Goal: Task Accomplishment & Management: Manage account settings

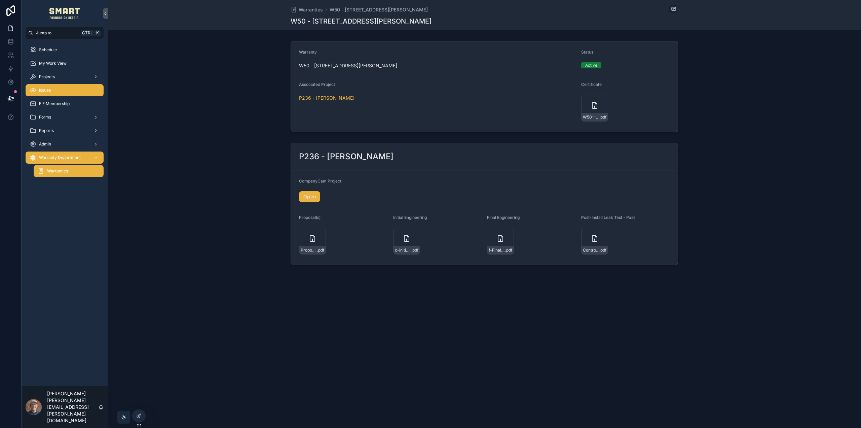
click at [75, 93] on div "Issues" at bounding box center [65, 90] width 70 height 11
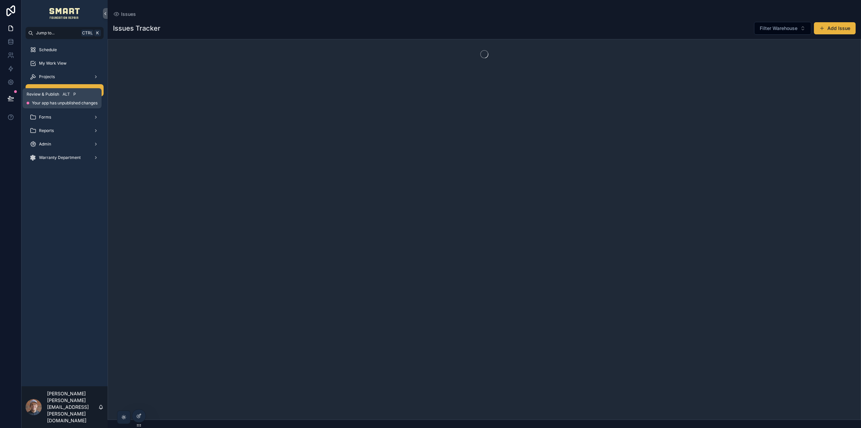
click at [7, 99] on button at bounding box center [10, 98] width 15 height 19
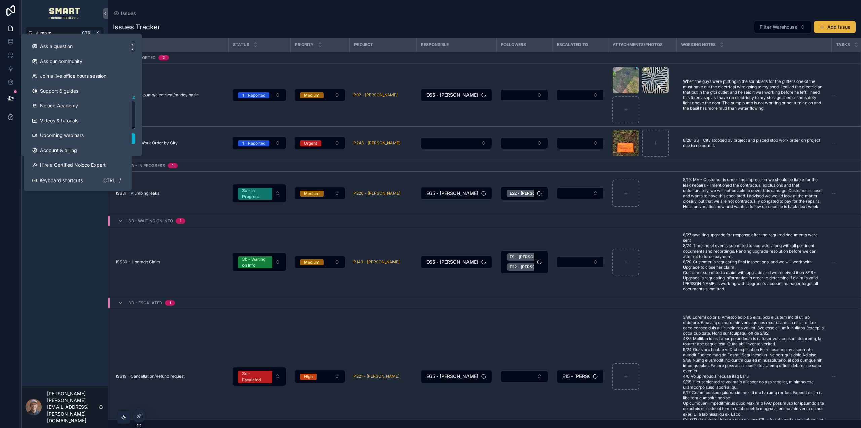
click at [47, 138] on span "Upcoming webinars" at bounding box center [62, 135] width 44 height 7
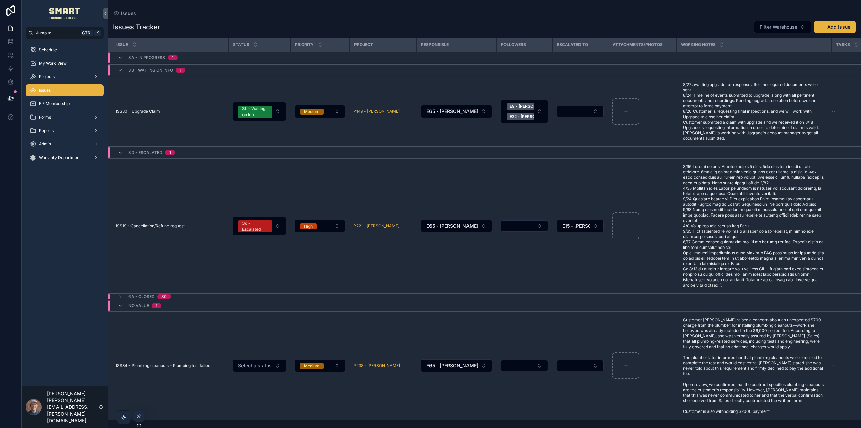
scroll to position [159, 0]
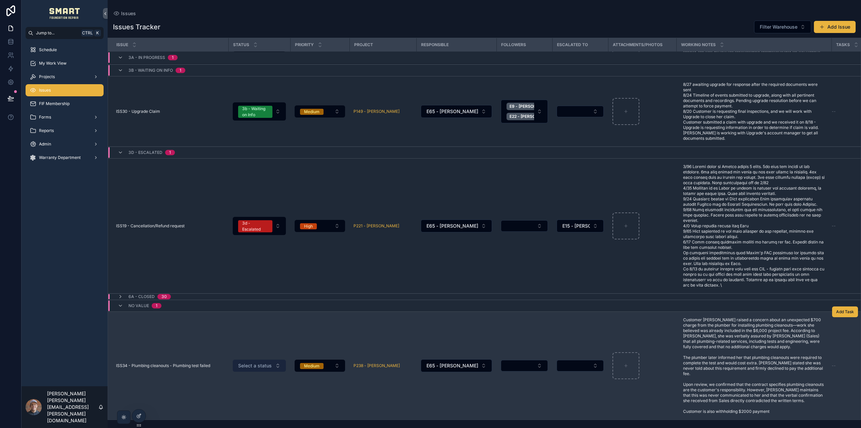
click at [279, 359] on button "Select a status" at bounding box center [259, 365] width 53 height 12
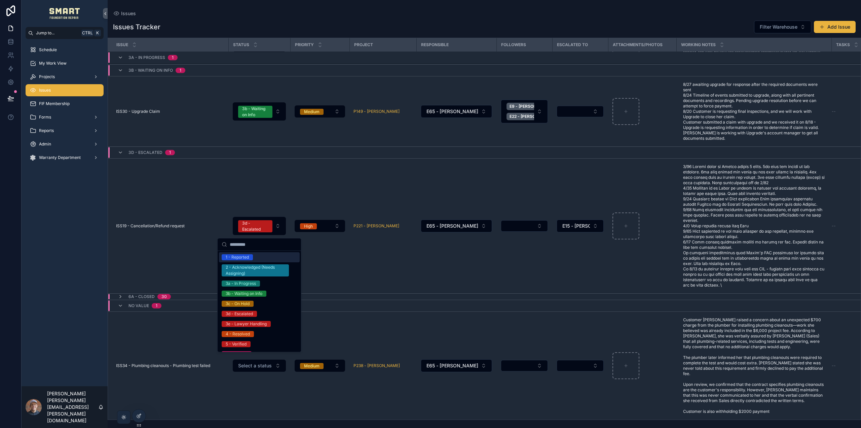
click at [261, 254] on div "1 - Reported" at bounding box center [259, 257] width 81 height 10
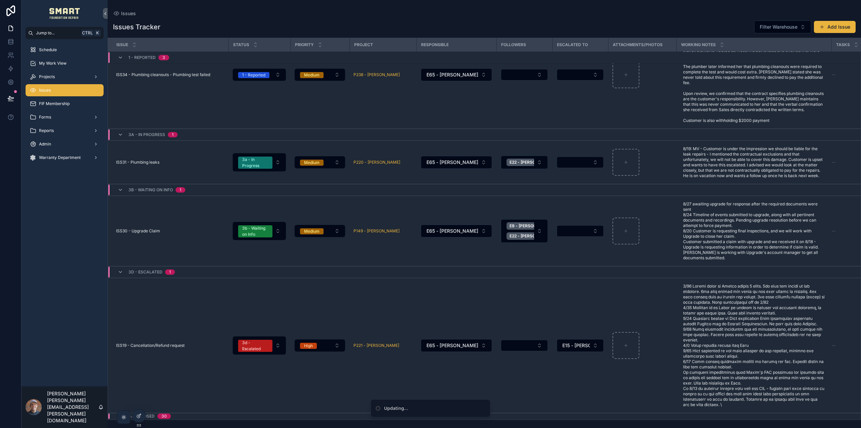
scroll to position [148, 0]
click at [369, 14] on div "Issues" at bounding box center [484, 13] width 743 height 5
click at [66, 78] on div "Projects" at bounding box center [65, 76] width 70 height 11
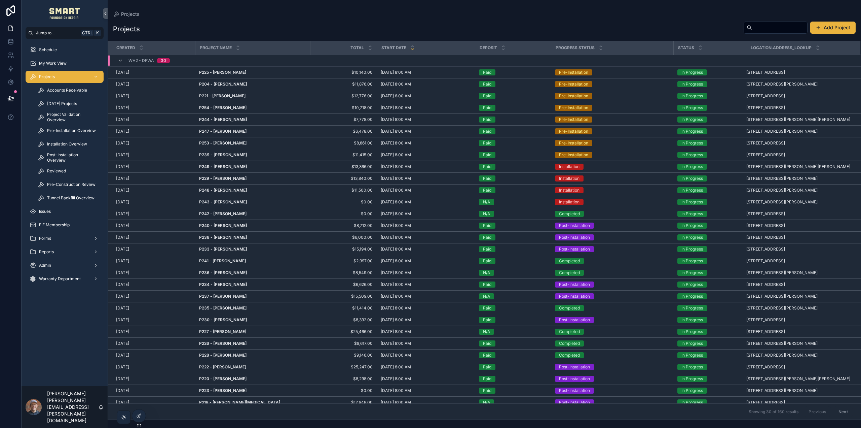
click at [752, 26] on input "scrollable content" at bounding box center [779, 27] width 55 height 9
type input "******"
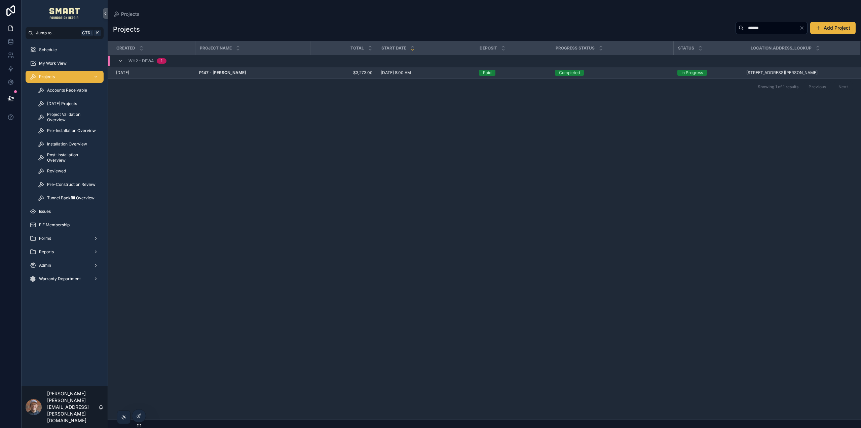
click at [242, 75] on strong "P147 - [PERSON_NAME]" at bounding box center [222, 72] width 47 height 5
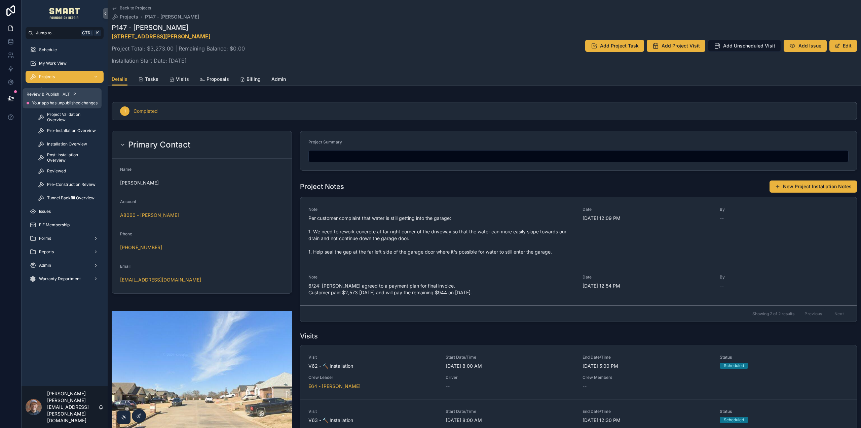
click at [10, 99] on icon at bounding box center [10, 98] width 7 height 7
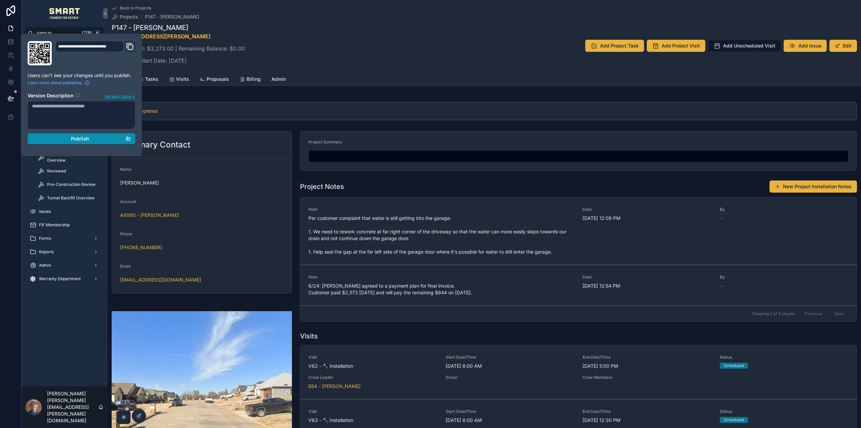
click at [66, 136] on div "Publish" at bounding box center [81, 139] width 99 height 6
click at [316, 34] on div "P147 - [PERSON_NAME] [STREET_ADDRESS][PERSON_NAME] Project Total: $3,273.00 | R…" at bounding box center [484, 46] width 745 height 46
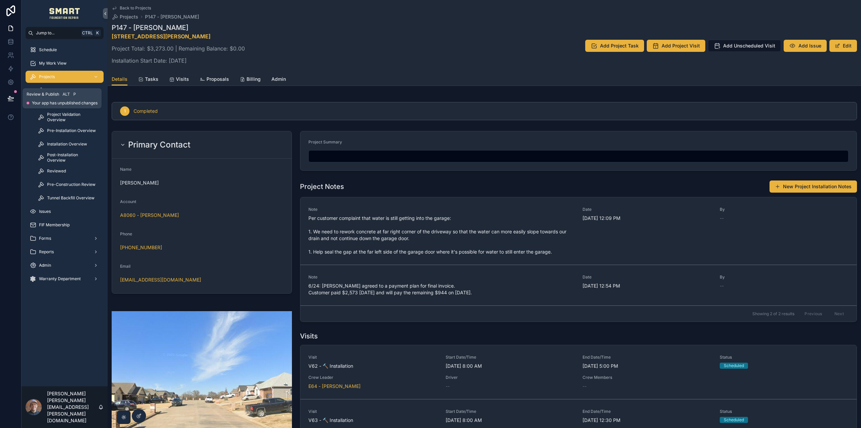
click at [7, 96] on icon at bounding box center [10, 98] width 7 height 7
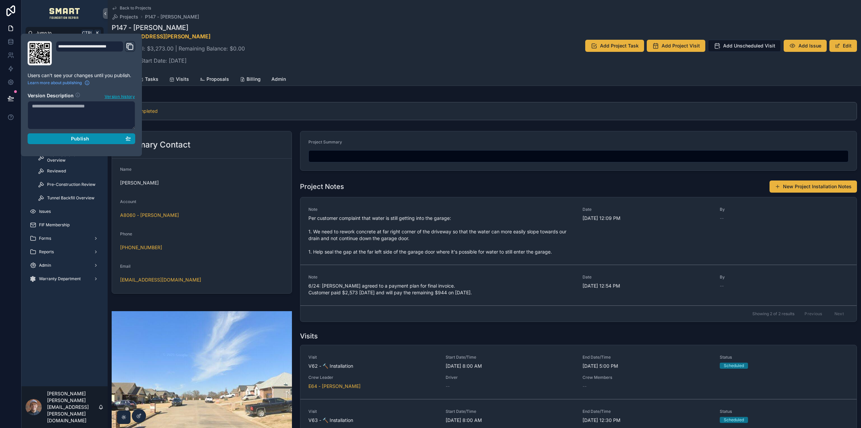
click at [69, 136] on div "Publish" at bounding box center [81, 139] width 99 height 6
click at [311, 55] on div "P147 - [PERSON_NAME] [STREET_ADDRESS][PERSON_NAME] Project Total: $3,273.00 | R…" at bounding box center [484, 46] width 745 height 46
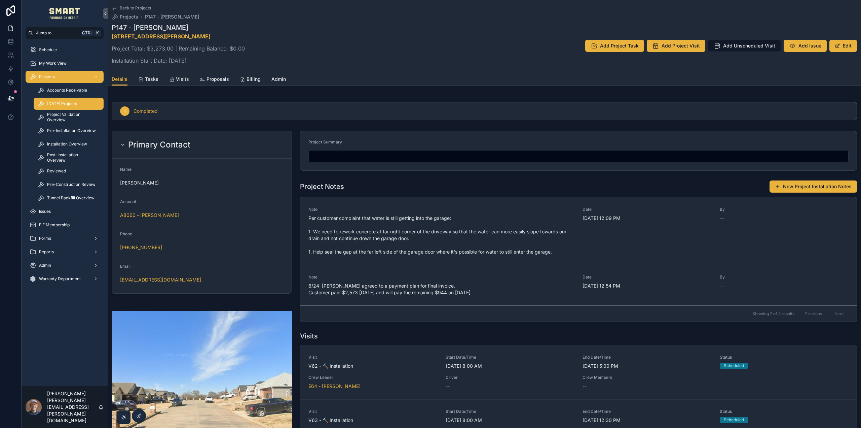
click at [66, 104] on span "[DATE] Projects" at bounding box center [62, 103] width 30 height 5
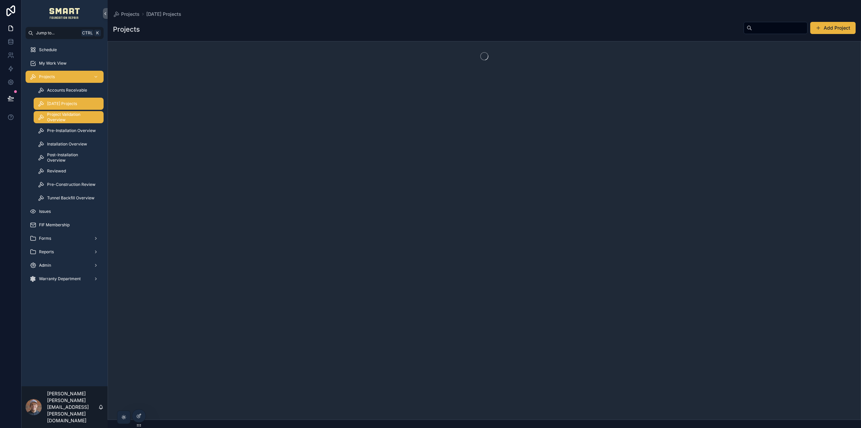
click at [66, 115] on span "Project Validation Overview" at bounding box center [72, 117] width 50 height 11
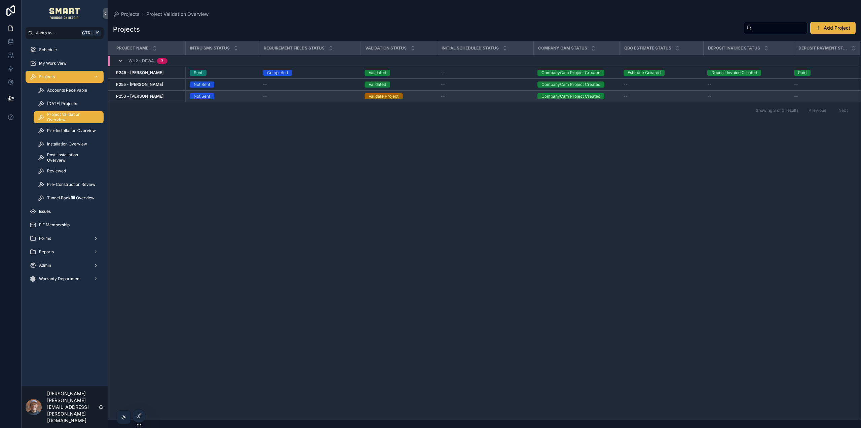
click at [151, 96] on strong "P256 - [PERSON_NAME]" at bounding box center [139, 96] width 47 height 5
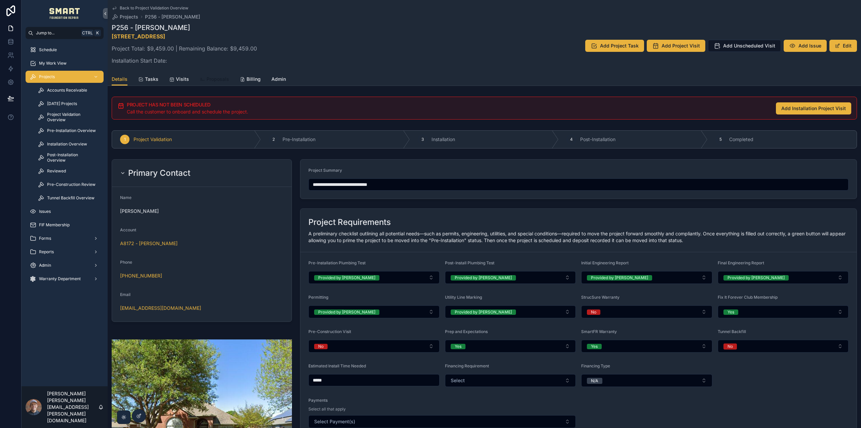
click at [219, 76] on span "Proposals" at bounding box center [218, 79] width 23 height 7
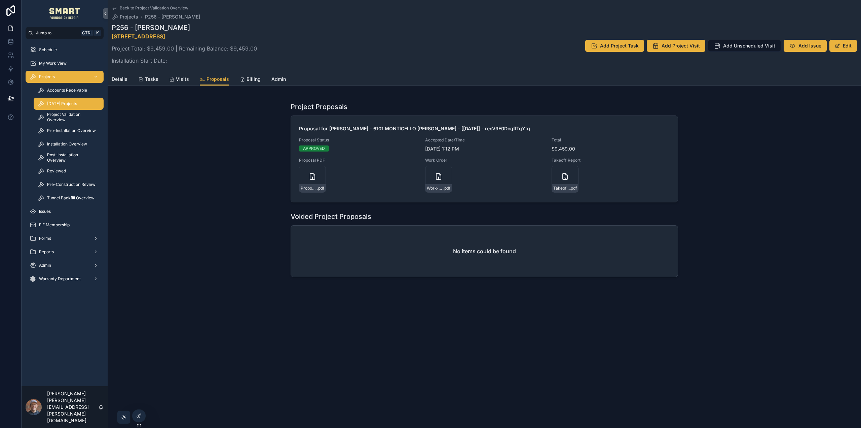
click at [75, 104] on span "[DATE] Projects" at bounding box center [62, 103] width 30 height 5
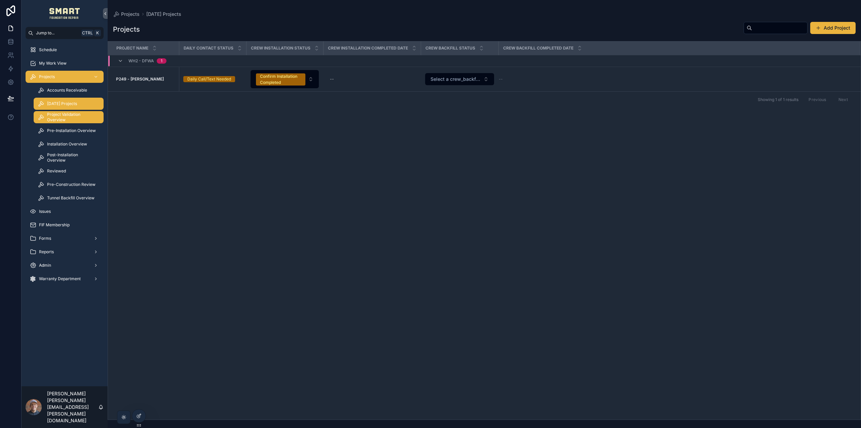
click at [73, 117] on span "Project Validation Overview" at bounding box center [72, 117] width 50 height 11
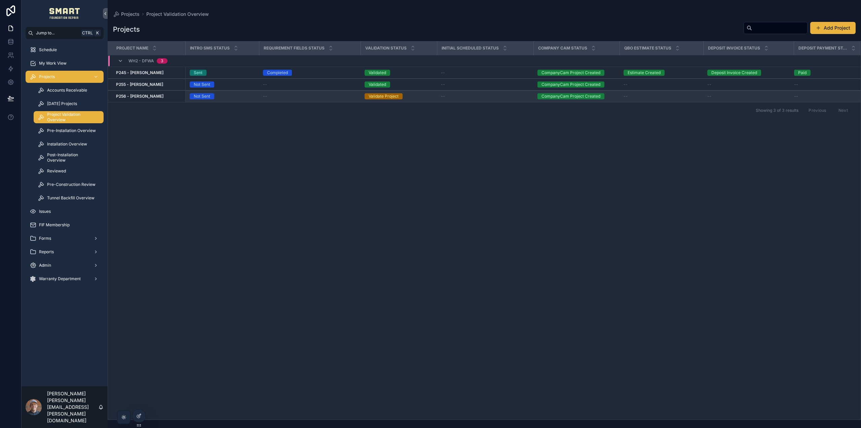
click at [150, 97] on strong "P256 - [PERSON_NAME]" at bounding box center [139, 96] width 47 height 5
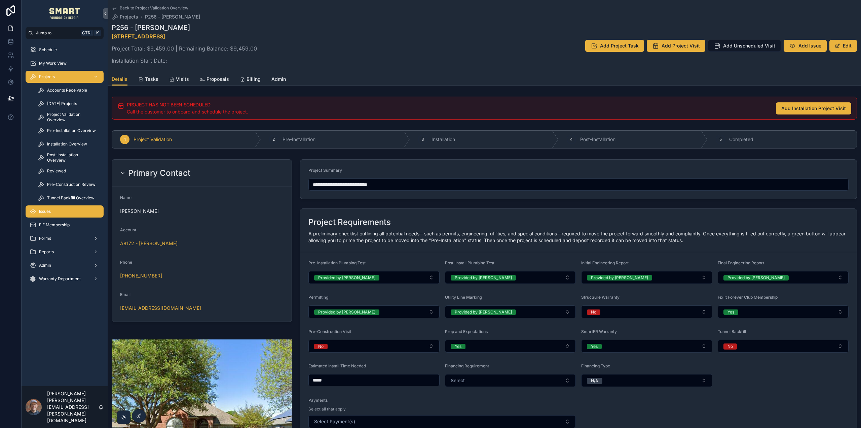
click at [62, 212] on div "Issues" at bounding box center [65, 211] width 70 height 11
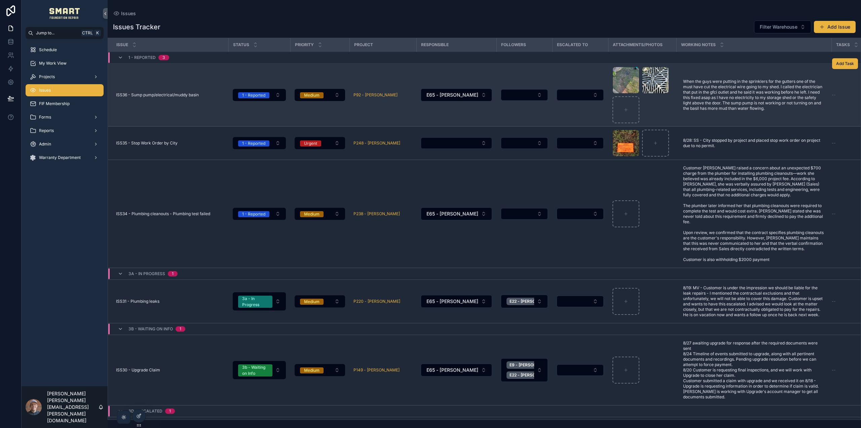
click at [174, 93] on span "ISS36 - Sump pump/electrical/muddy basin" at bounding box center [157, 94] width 83 height 5
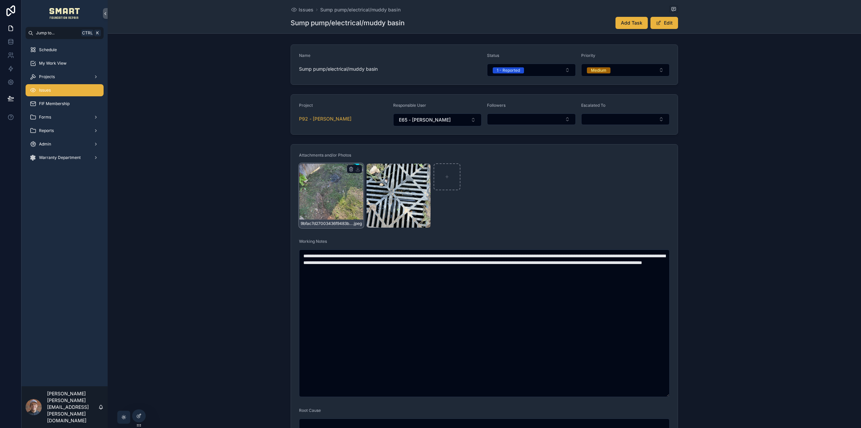
click at [341, 190] on div "9bfac7d27003436f9483b466f402114a-(1) .jpeg" at bounding box center [331, 195] width 65 height 65
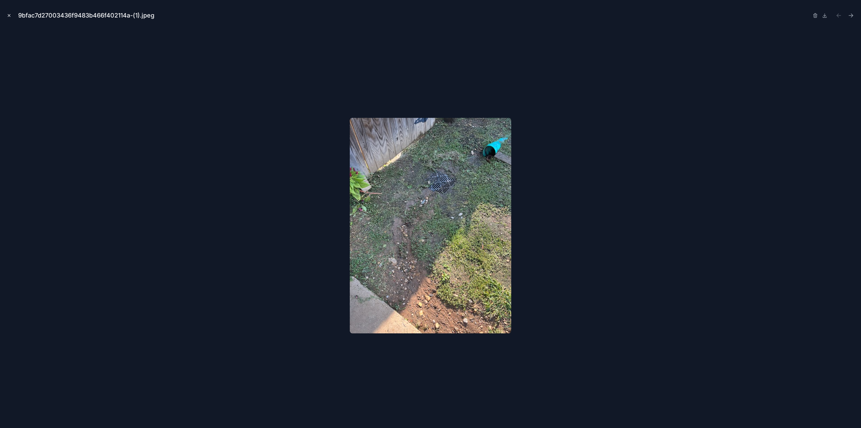
click at [10, 15] on icon "Close modal" at bounding box center [9, 15] width 5 height 5
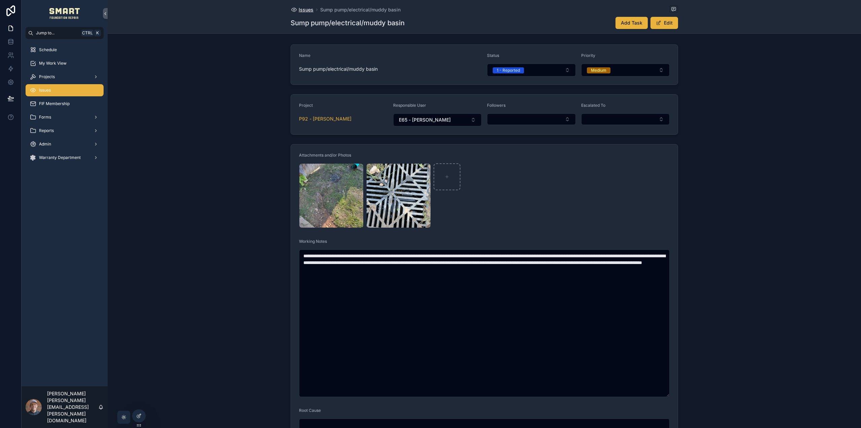
click at [304, 4] on div "Issues Sump pump/electrical/muddy basin Sump pump/electrical/muddy basin Add Ta…" at bounding box center [485, 16] width 388 height 33
click at [306, 7] on span "Issues" at bounding box center [306, 9] width 15 height 7
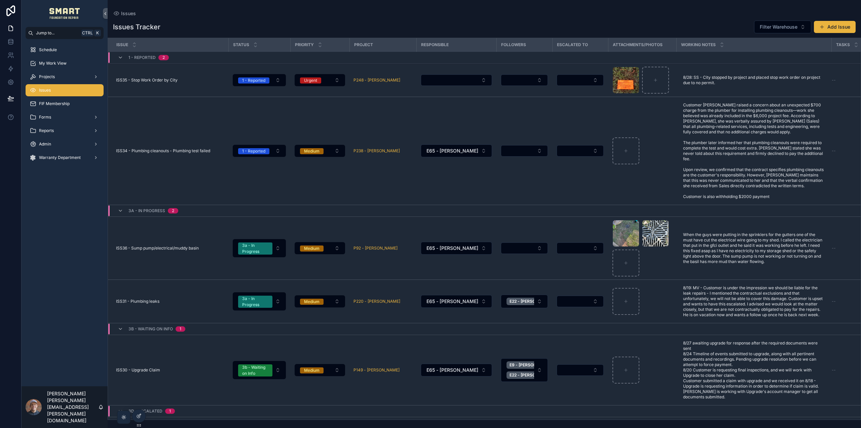
click at [346, 8] on div "Issues Issues Tracker Filter Warehouse Add Issue Issue Status Priority Project …" at bounding box center [484, 209] width 753 height 419
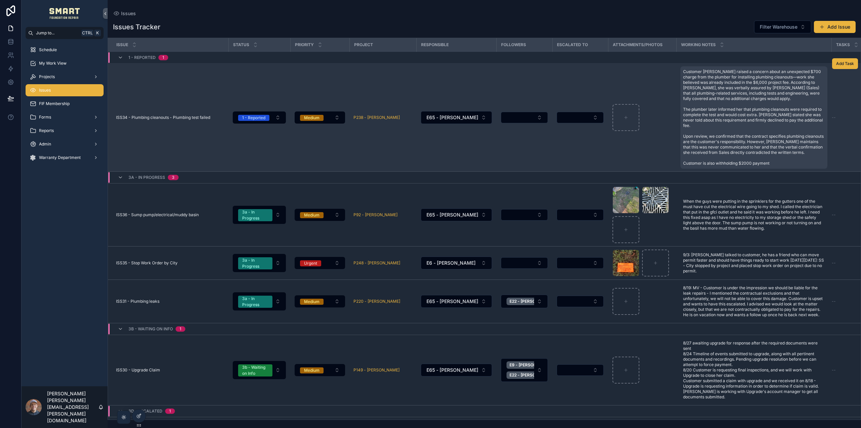
click at [688, 74] on span "Customer [PERSON_NAME] raised a concern about an unexpected $700 charge from th…" at bounding box center [754, 117] width 142 height 97
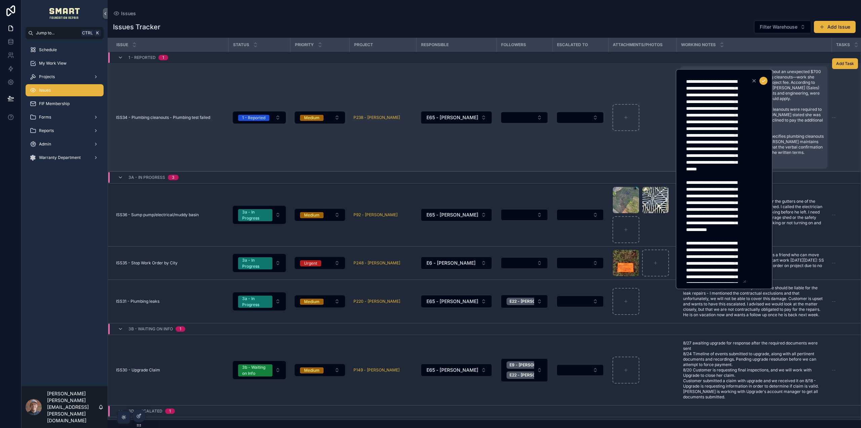
click at [807, 103] on span "Customer [PERSON_NAME] raised a concern about an unexpected $700 charge from th…" at bounding box center [754, 117] width 142 height 97
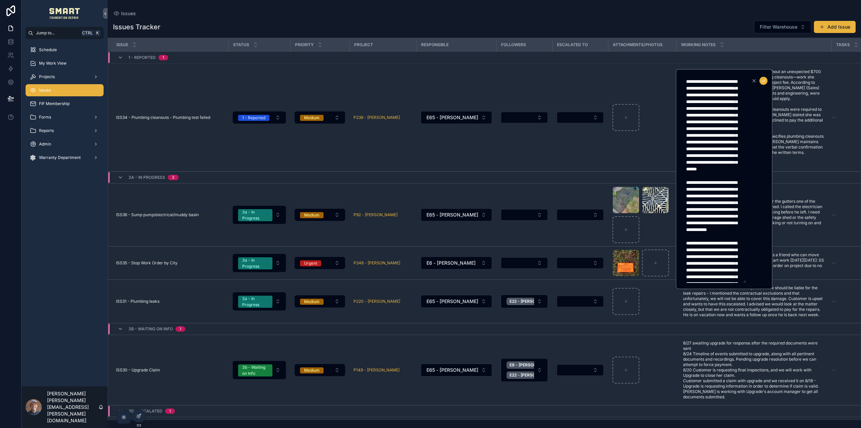
click at [723, 11] on div "Issues" at bounding box center [484, 13] width 743 height 5
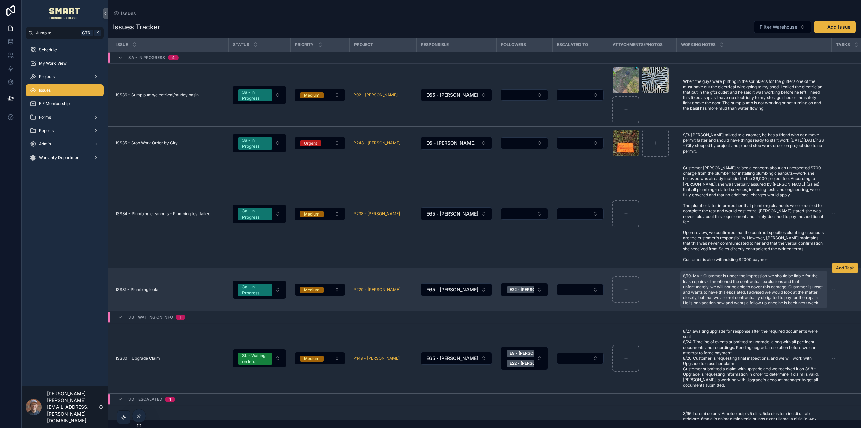
click at [705, 302] on span "8/19: MV - Customer is under the impression we should be liable for the leak re…" at bounding box center [754, 289] width 142 height 32
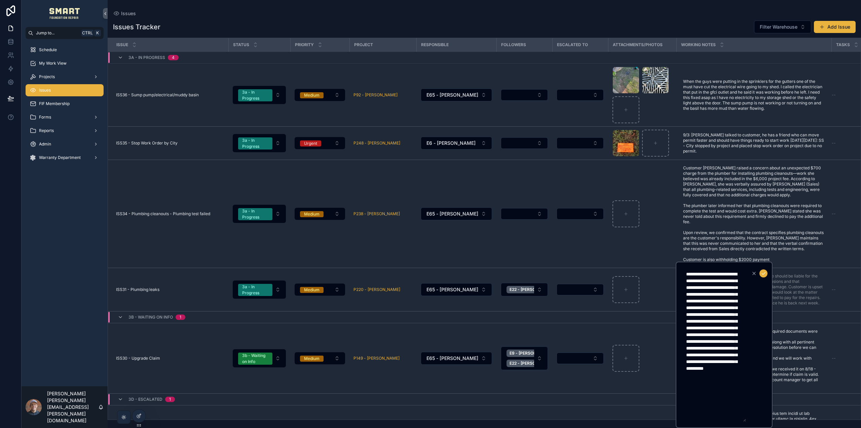
click at [766, 272] on button "scrollable content" at bounding box center [764, 273] width 8 height 8
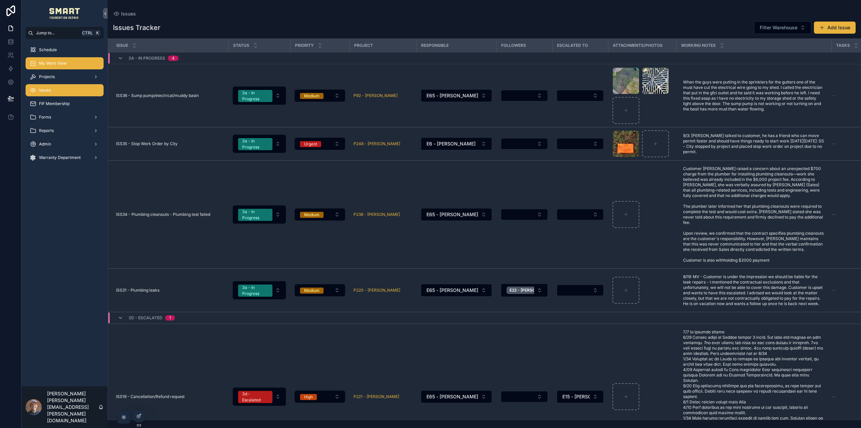
click at [75, 62] on div "My Work View" at bounding box center [65, 63] width 70 height 11
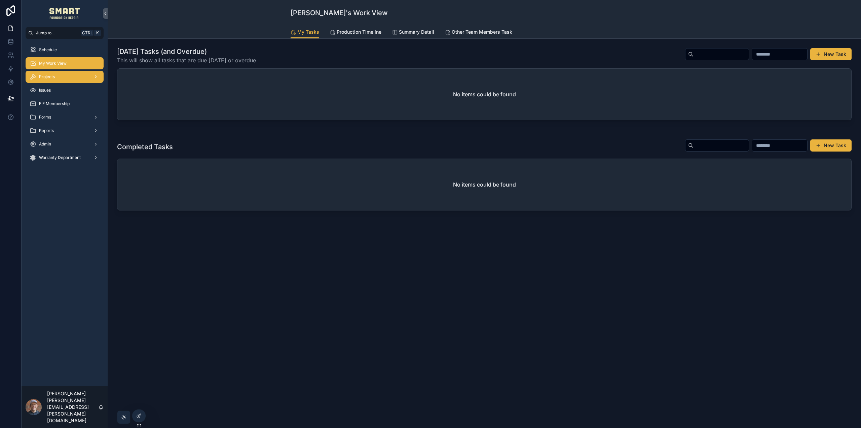
click at [81, 79] on div "Projects" at bounding box center [65, 76] width 70 height 11
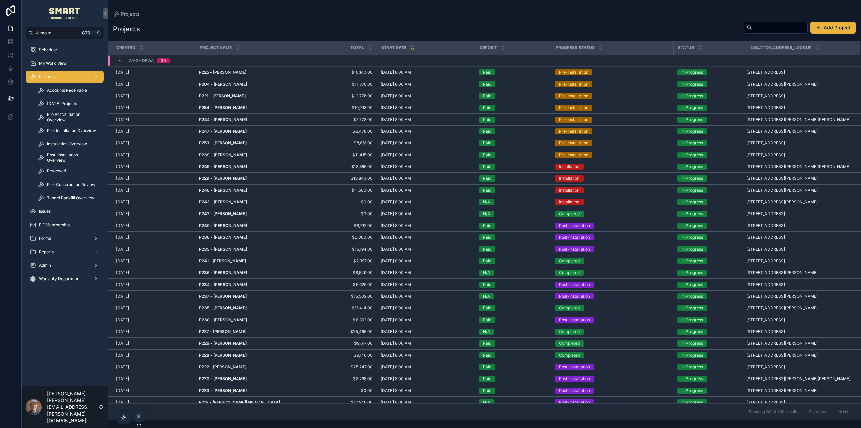
click at [767, 27] on input "scrollable content" at bounding box center [779, 27] width 55 height 9
click at [62, 146] on span "Installation Overview" at bounding box center [67, 143] width 40 height 5
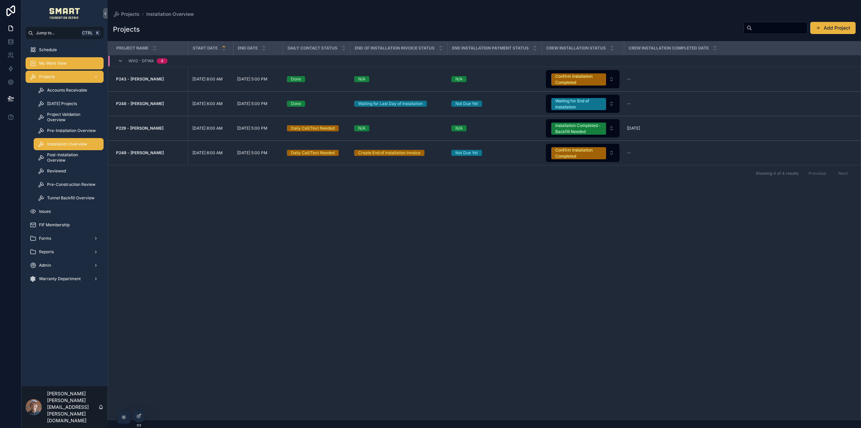
click at [68, 63] on div "My Work View" at bounding box center [65, 63] width 70 height 11
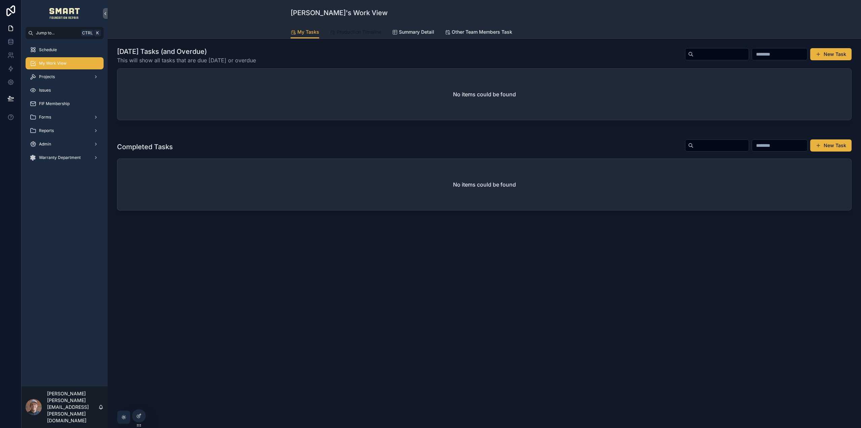
click at [360, 30] on span "Production Timeline" at bounding box center [359, 32] width 45 height 7
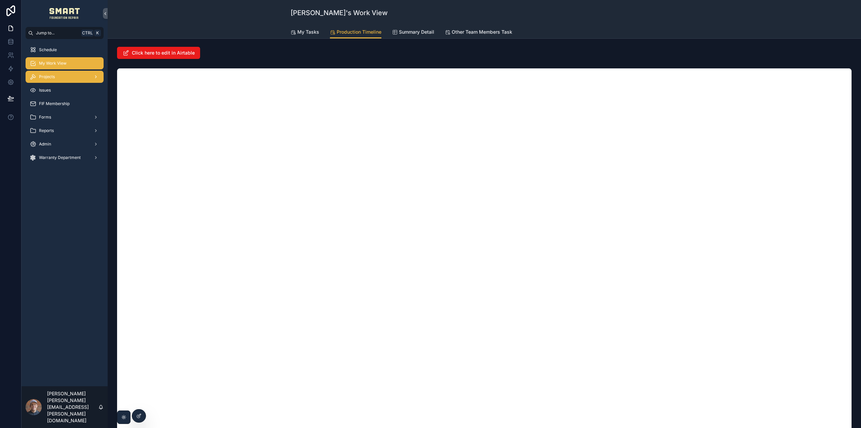
click at [60, 76] on div "Projects" at bounding box center [65, 76] width 70 height 11
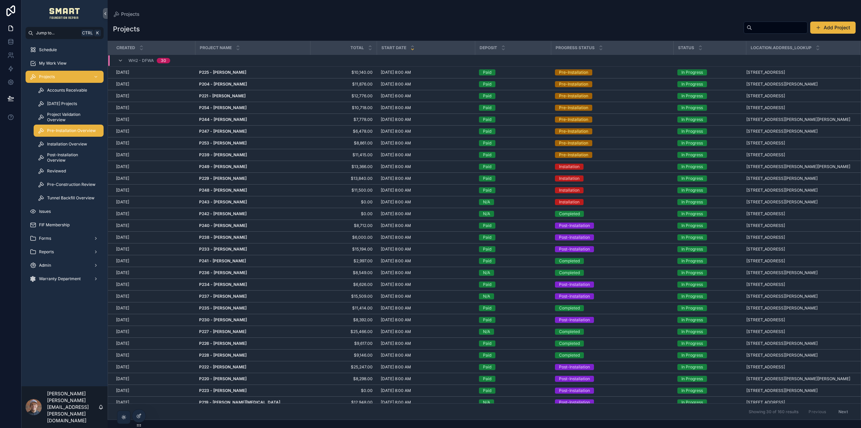
click at [65, 131] on span "Pre-Installation Overview" at bounding box center [71, 130] width 49 height 5
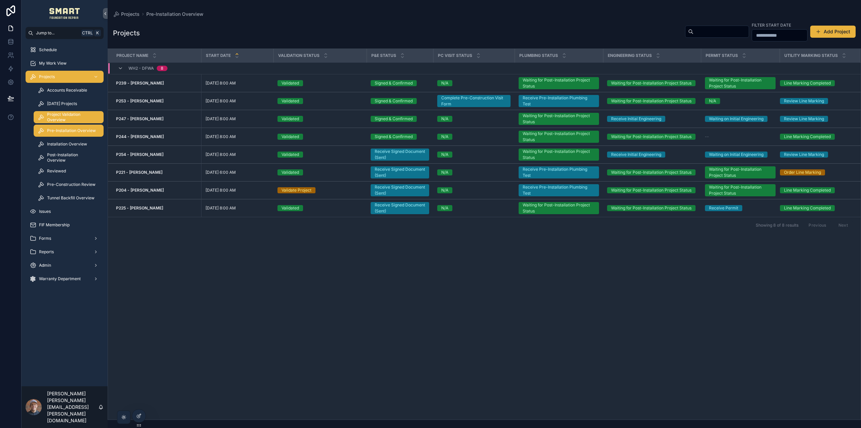
click at [69, 117] on span "Project Validation Overview" at bounding box center [72, 117] width 50 height 11
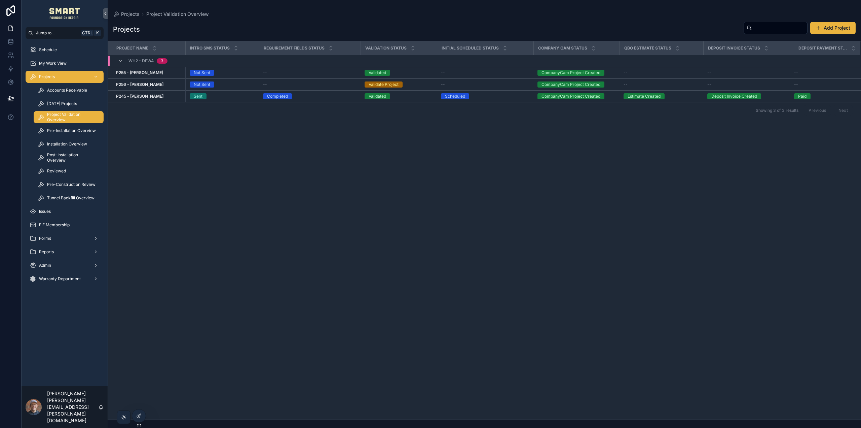
click at [149, 72] on strong "P255 - [PERSON_NAME]" at bounding box center [139, 72] width 47 height 5
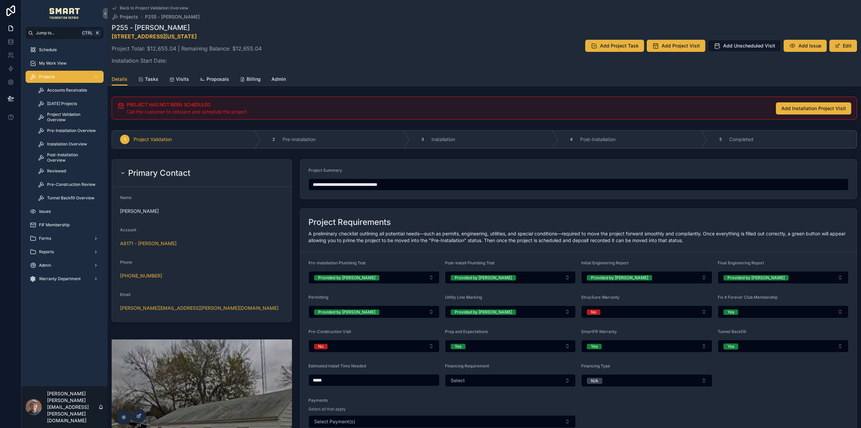
click at [119, 7] on link "Back to Project Validation Overview" at bounding box center [150, 7] width 77 height 5
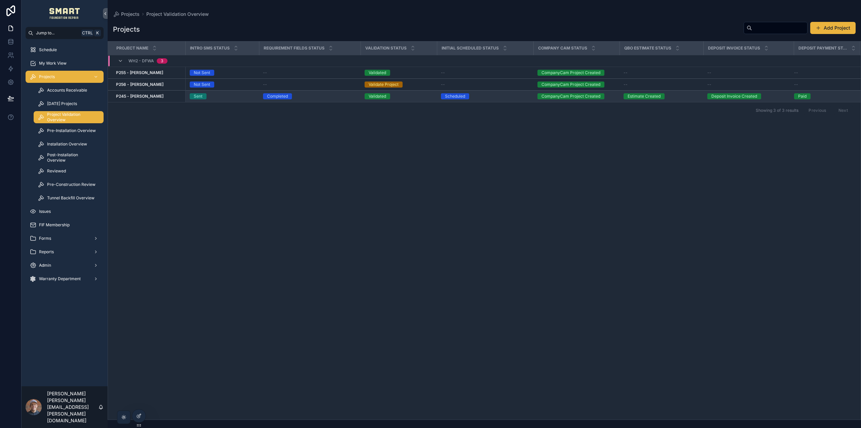
click at [149, 98] on strong "P245 - [PERSON_NAME]" at bounding box center [139, 96] width 47 height 5
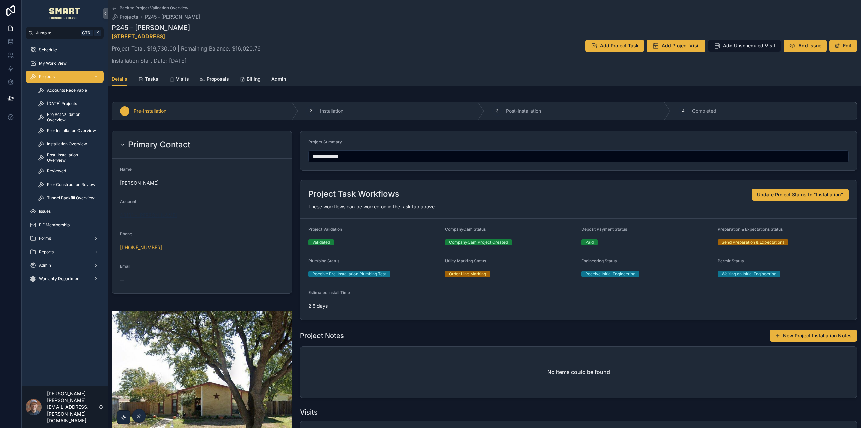
click at [147, 216] on span "A8161 - [PERSON_NAME]" at bounding box center [148, 215] width 57 height 7
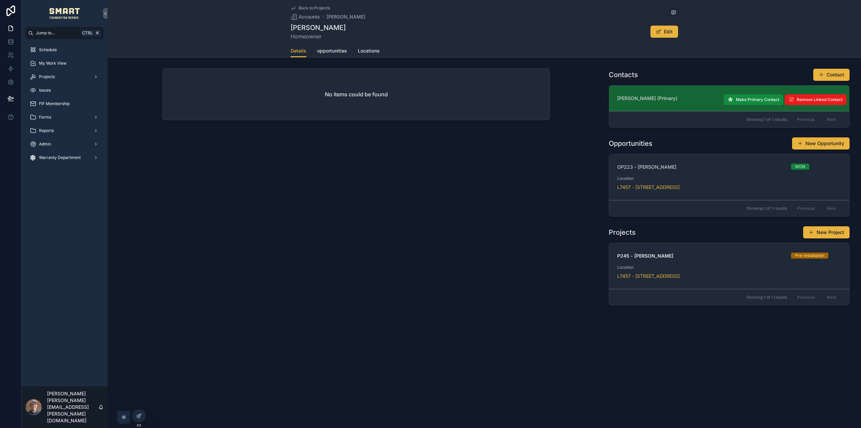
click at [635, 95] on link "[PERSON_NAME] (Primary) Owner Remove Linked Contact Make Primary Contact" at bounding box center [729, 98] width 240 height 26
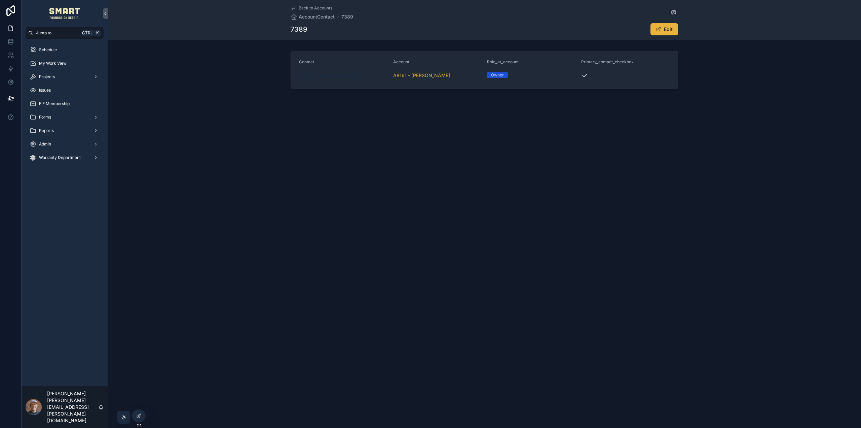
click at [349, 75] on span "C27511 - [PERSON_NAME]" at bounding box center [328, 75] width 59 height 7
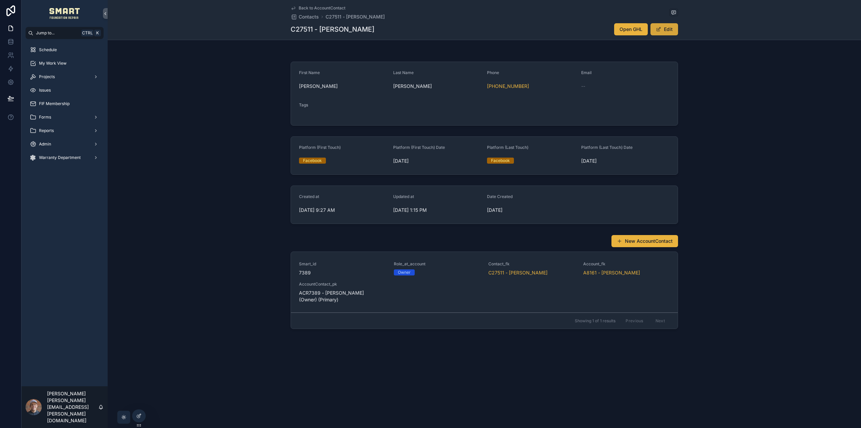
click at [671, 30] on button "Edit" at bounding box center [665, 29] width 28 height 12
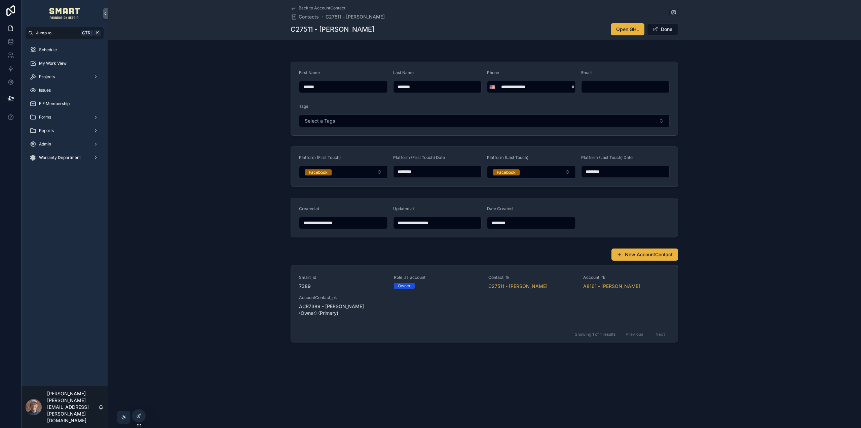
click at [607, 87] on input "scrollable content" at bounding box center [626, 86] width 88 height 9
paste input "**********"
type input "**********"
click at [664, 32] on span "Done" at bounding box center [662, 29] width 31 height 12
type input "**********"
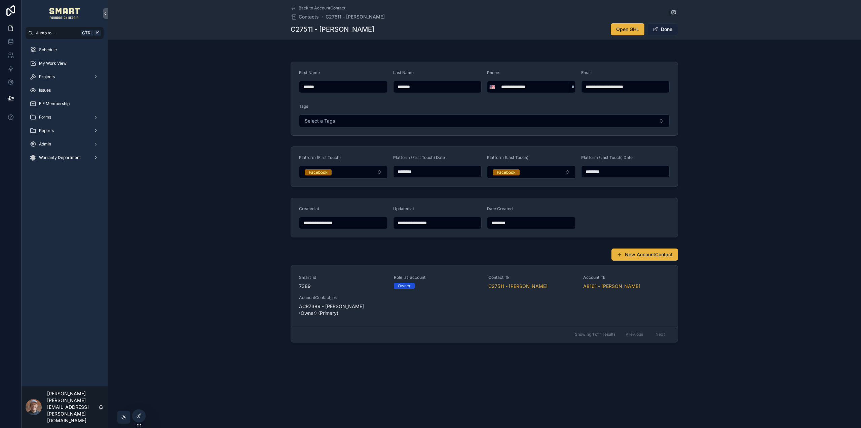
click at [659, 30] on button "Done" at bounding box center [662, 29] width 31 height 12
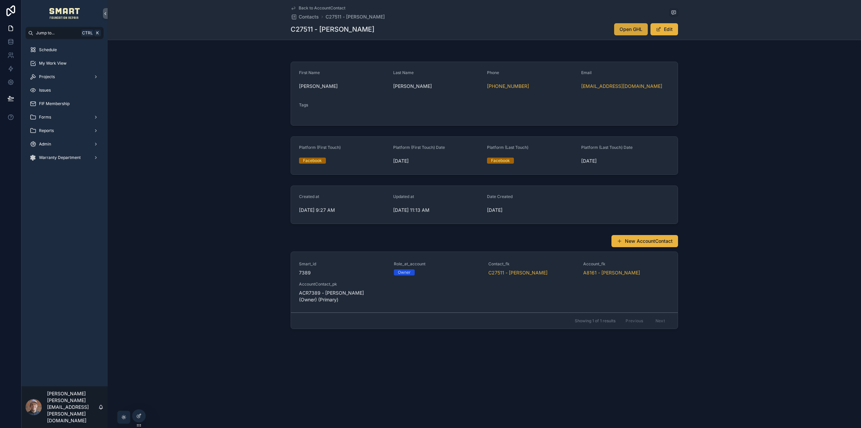
click at [627, 30] on span "Open GHL" at bounding box center [631, 29] width 23 height 7
click at [56, 92] on div "Issues" at bounding box center [65, 90] width 70 height 11
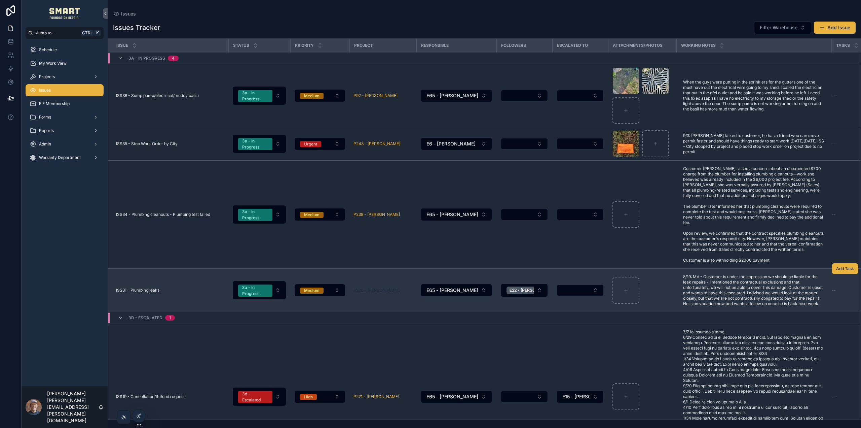
click at [374, 293] on span "P220 - [PERSON_NAME]" at bounding box center [377, 289] width 47 height 5
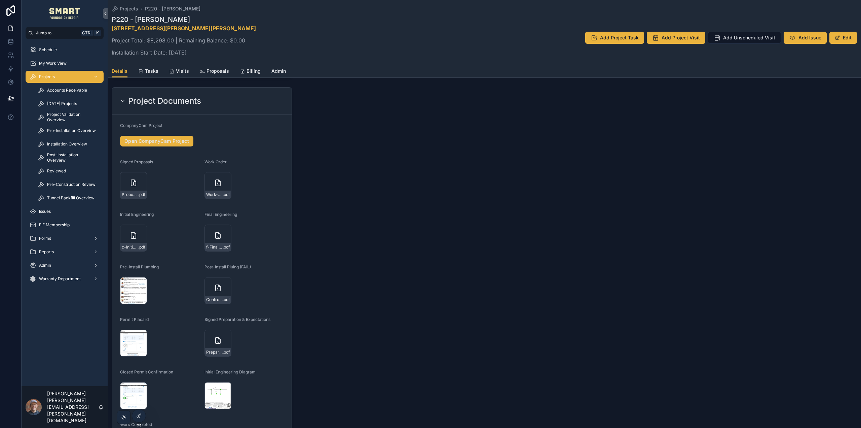
scroll to position [870, 0]
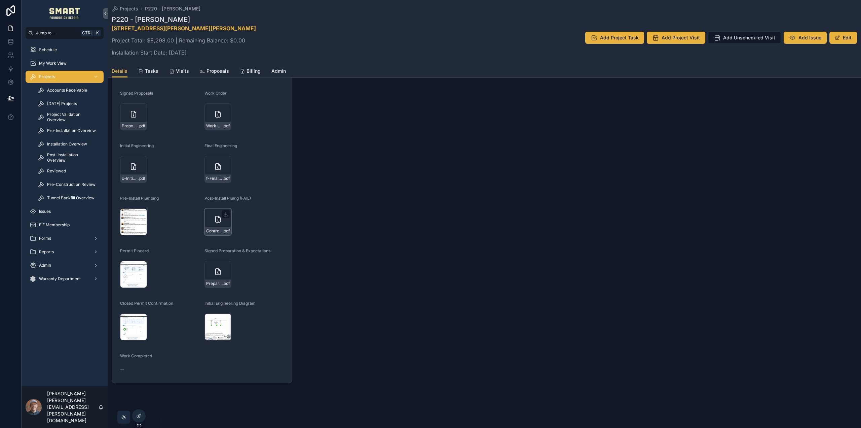
click at [211, 221] on div "Controlled-Plumbing-5615-[PERSON_NAME]-Well-Hydro-Test-(1) .pdf" at bounding box center [218, 221] width 27 height 27
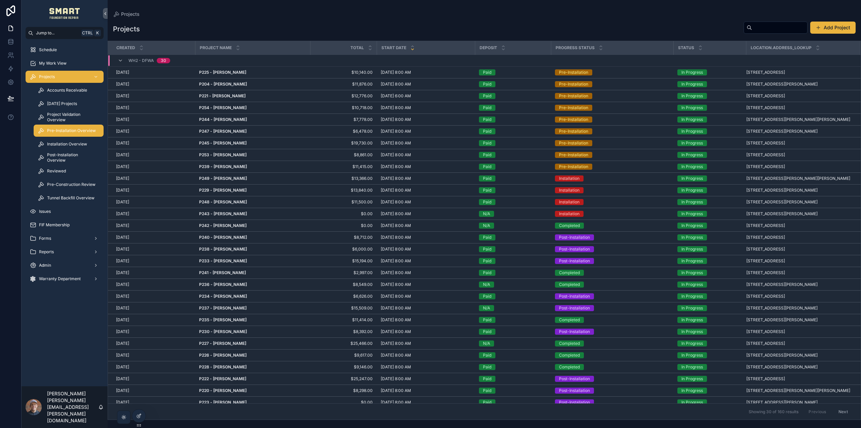
drag, startPoint x: 71, startPoint y: 105, endPoint x: 70, endPoint y: 130, distance: 24.9
click at [70, 130] on span "Pre-Installation Overview" at bounding box center [71, 130] width 49 height 5
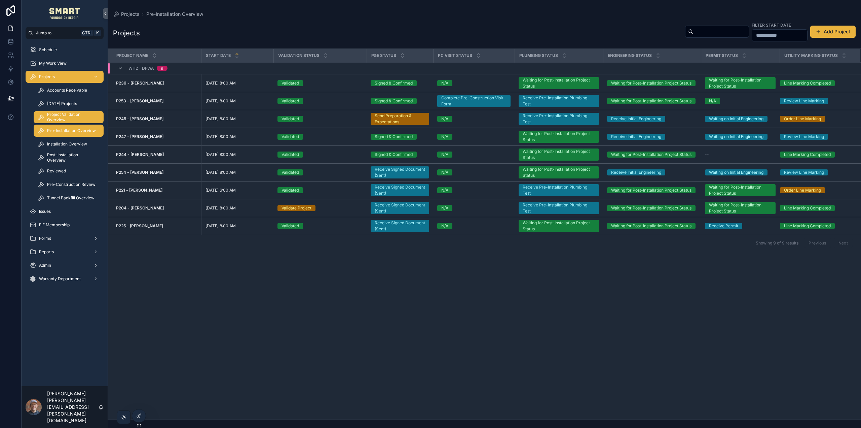
click at [72, 116] on span "Project Validation Overview" at bounding box center [72, 117] width 50 height 11
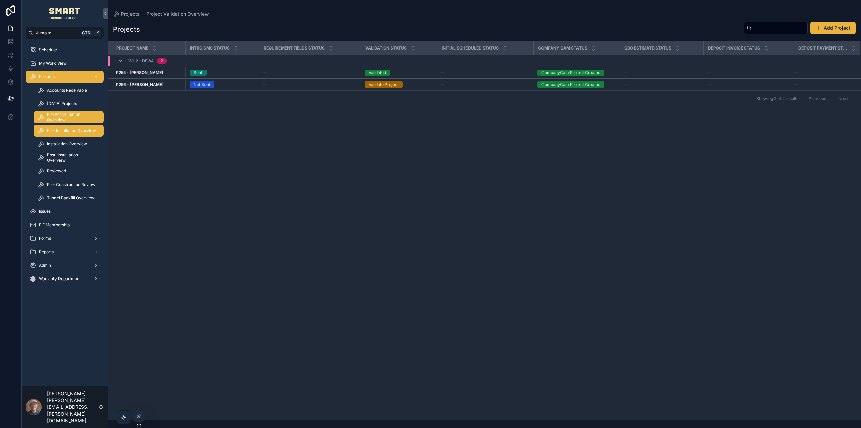
click at [72, 129] on span "Pre-Installation Overview" at bounding box center [71, 130] width 49 height 5
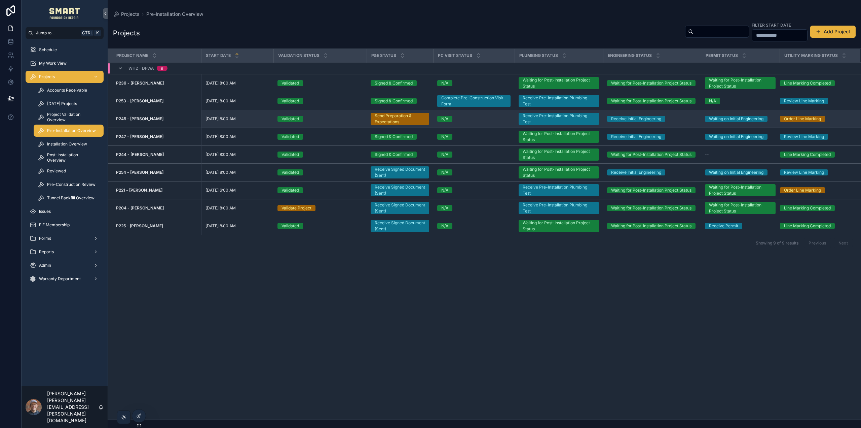
click at [145, 118] on strong "P245 - [PERSON_NAME]" at bounding box center [139, 118] width 47 height 5
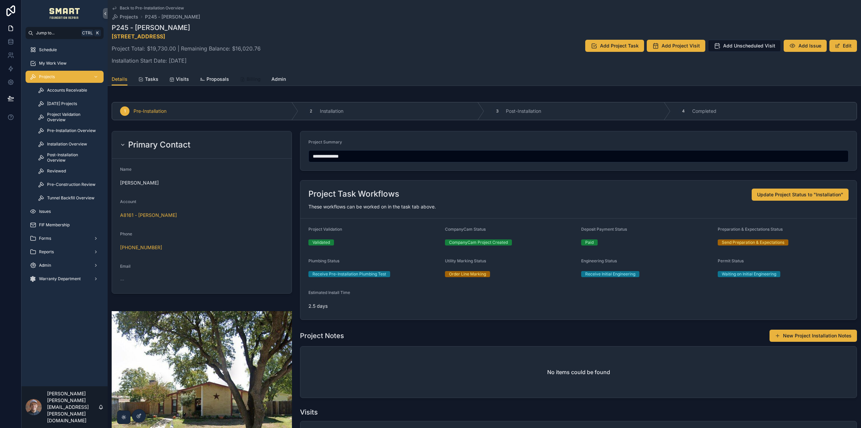
click at [244, 79] on div "Billing" at bounding box center [250, 79] width 21 height 7
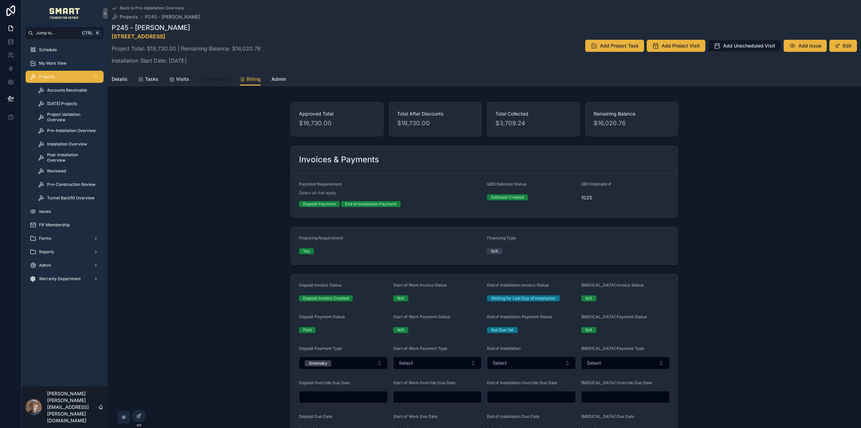
click at [219, 79] on span "Proposals" at bounding box center [218, 79] width 23 height 7
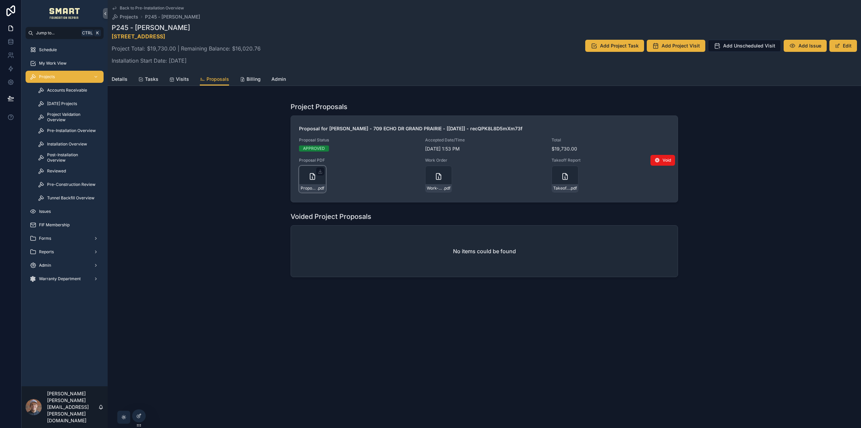
click at [313, 177] on icon "scrollable content" at bounding box center [312, 176] width 8 height 8
